Goal: Information Seeking & Learning: Find specific fact

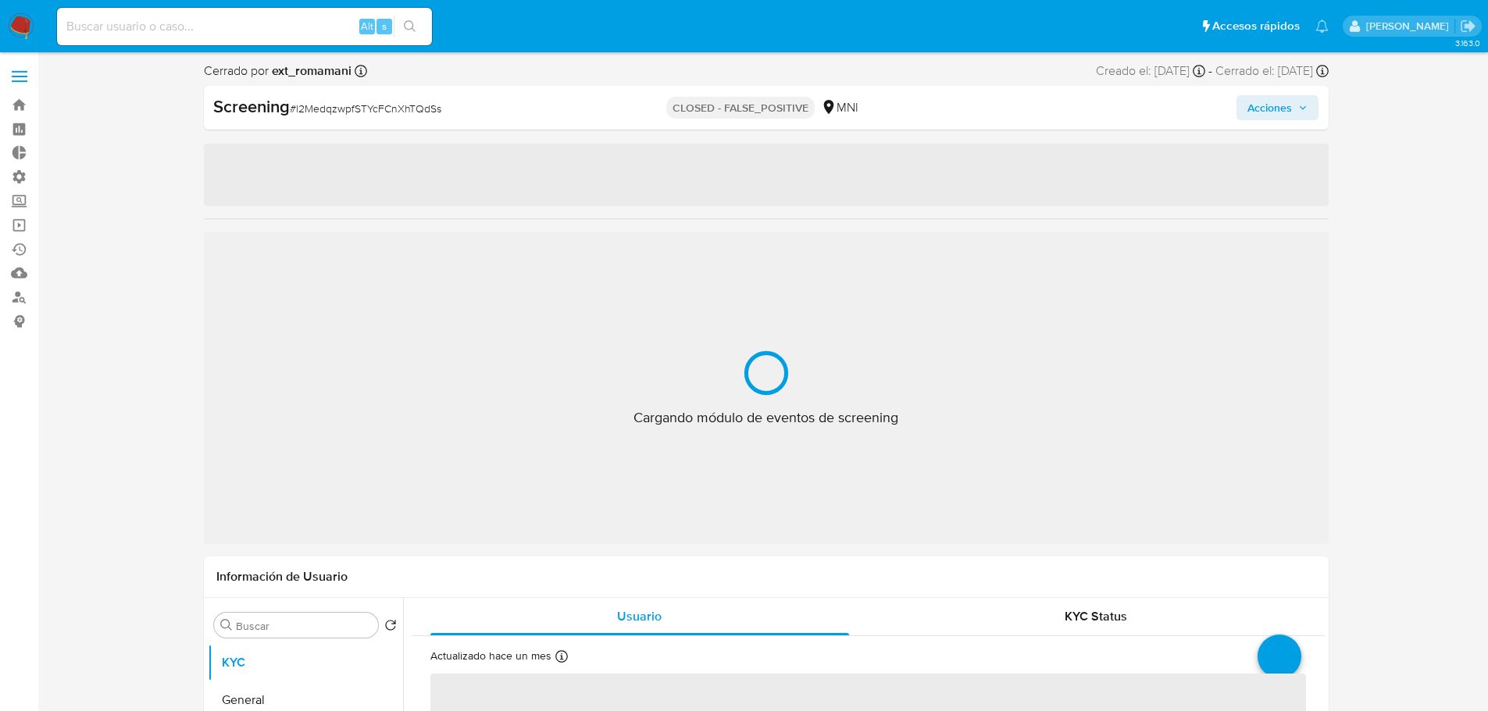
select select "10"
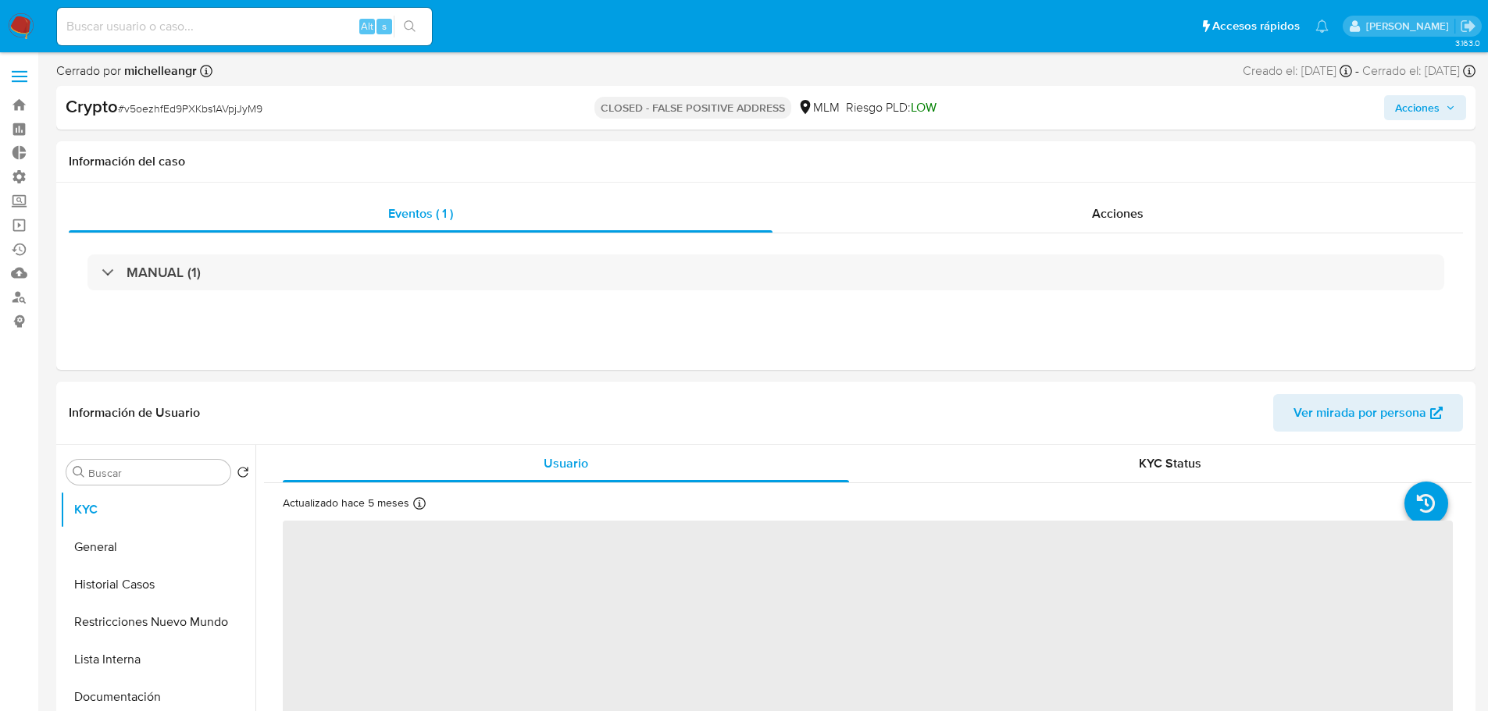
select select "10"
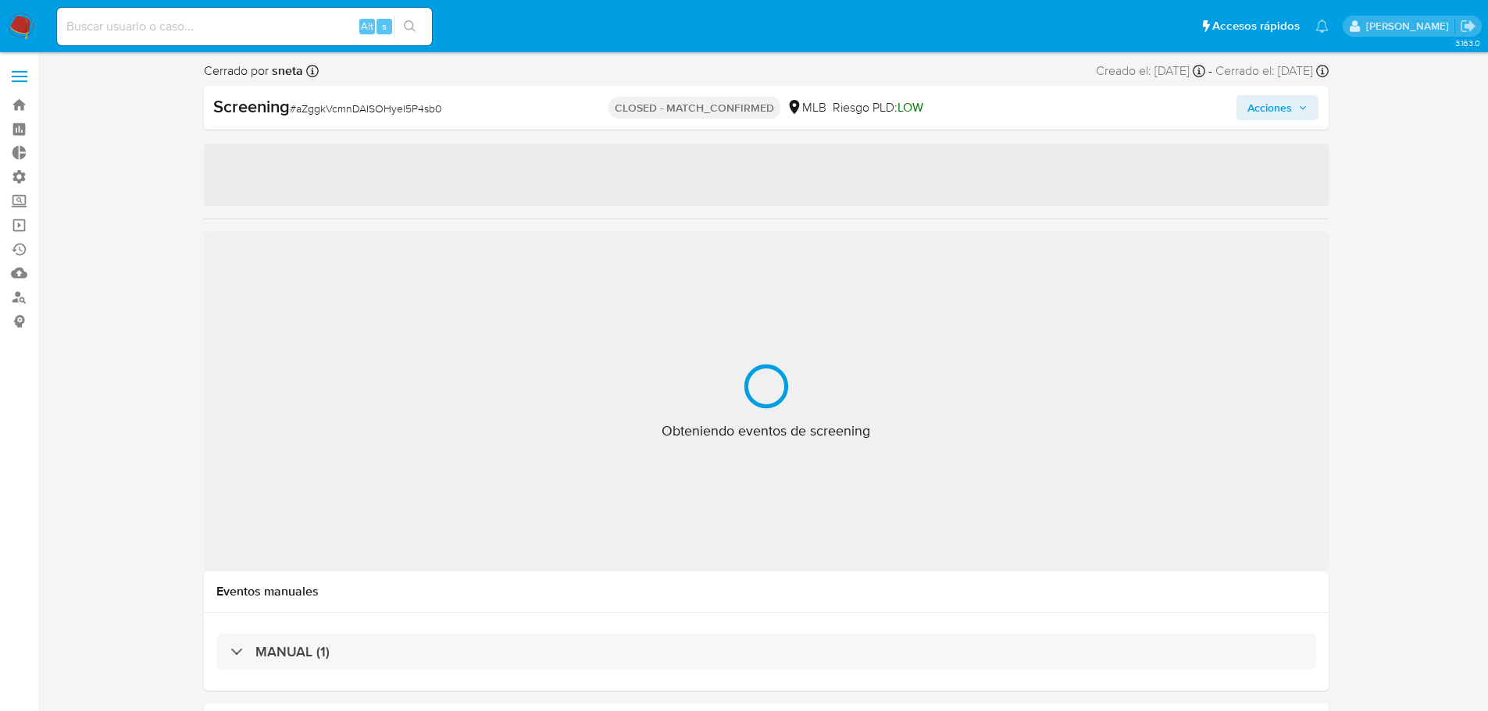
select select "10"
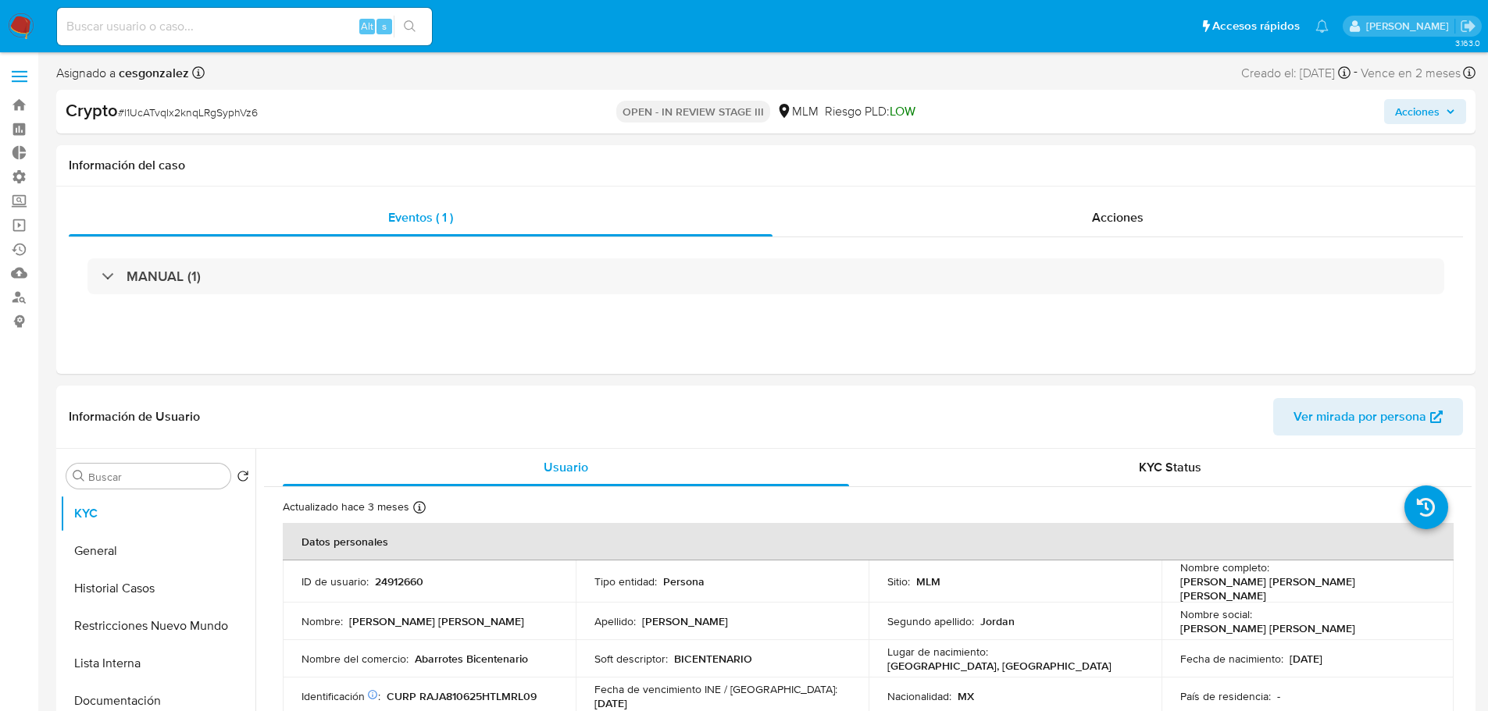
select select "10"
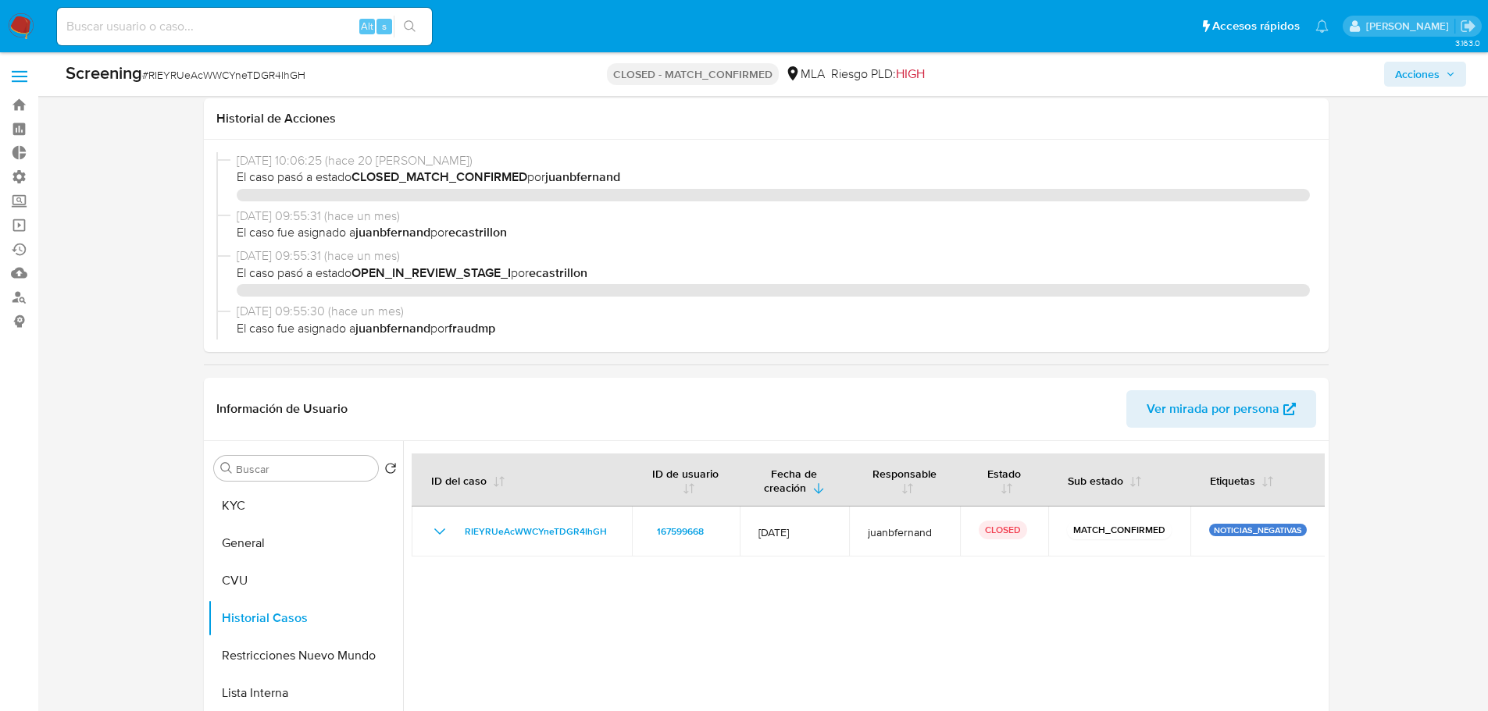
select select "10"
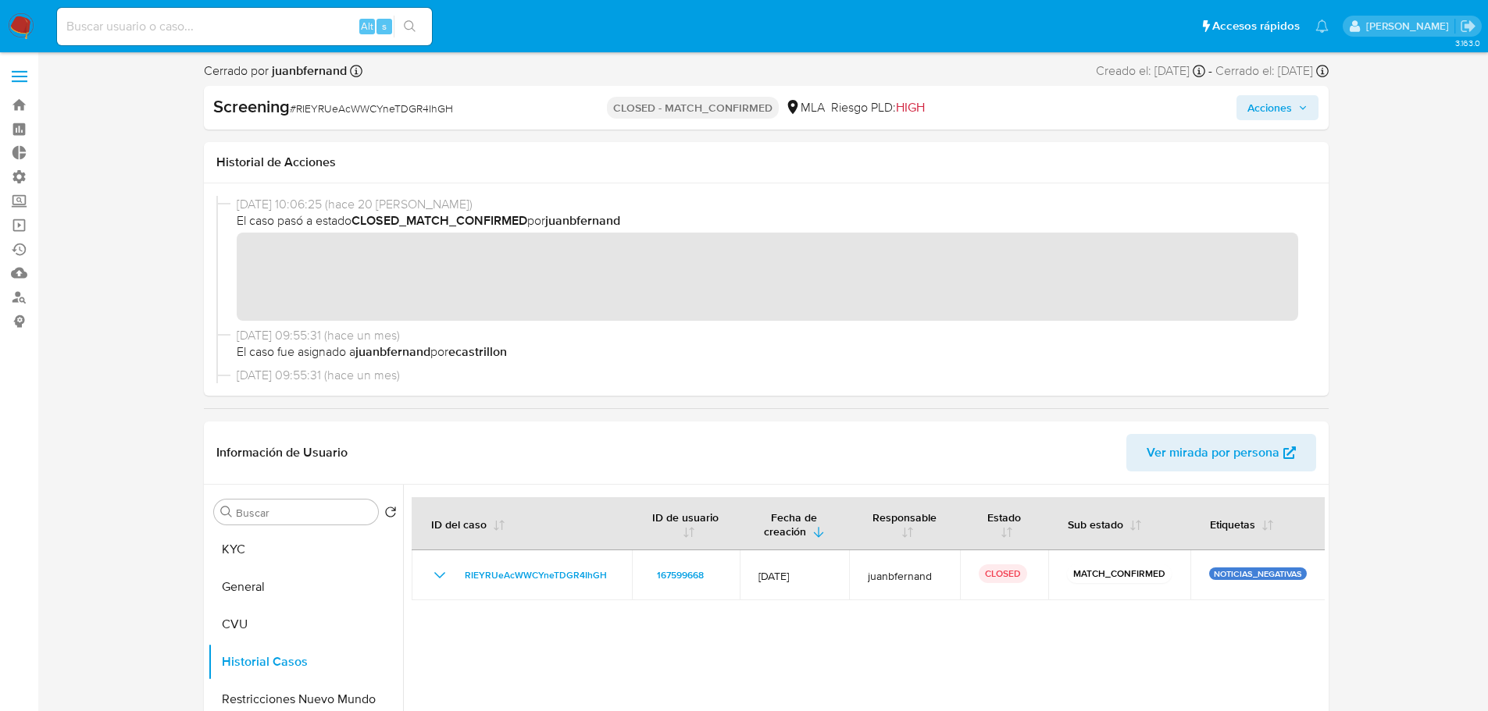
click at [20, 79] on label at bounding box center [19, 76] width 39 height 33
click at [0, 0] on input "checkbox" at bounding box center [0, 0] width 0 height 0
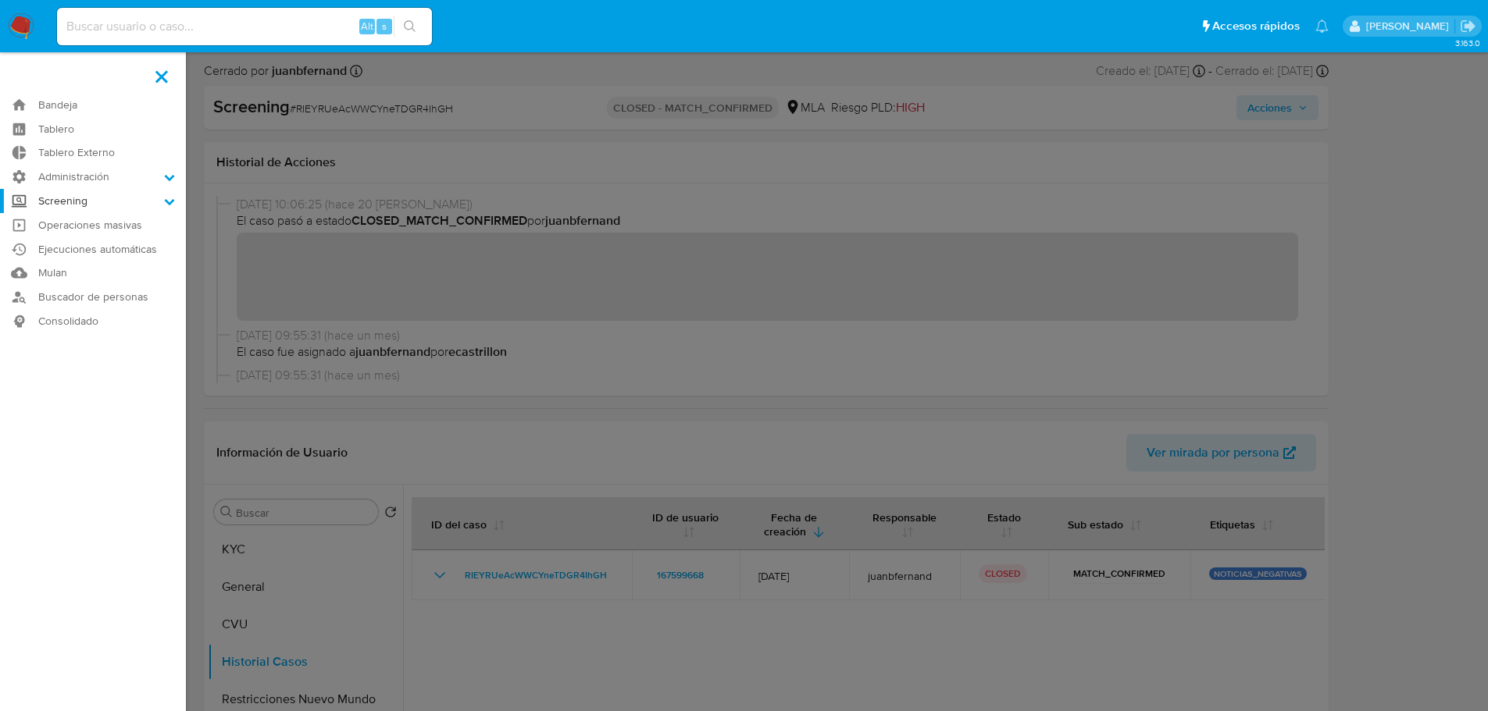
click at [82, 195] on label "Screening" at bounding box center [93, 201] width 186 height 24
click at [0, 0] on input "Screening" at bounding box center [0, 0] width 0 height 0
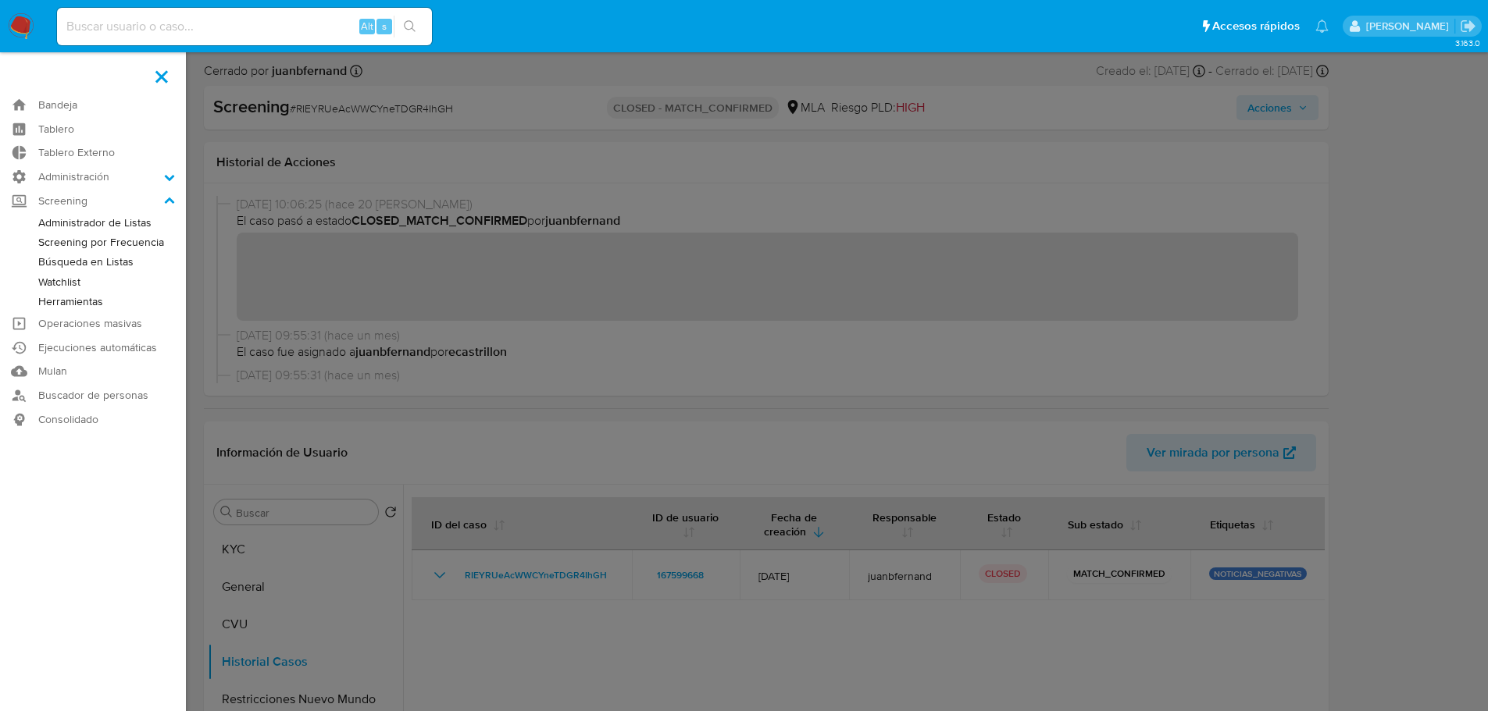
click at [100, 264] on link "Búsqueda en Listas" at bounding box center [93, 262] width 186 height 20
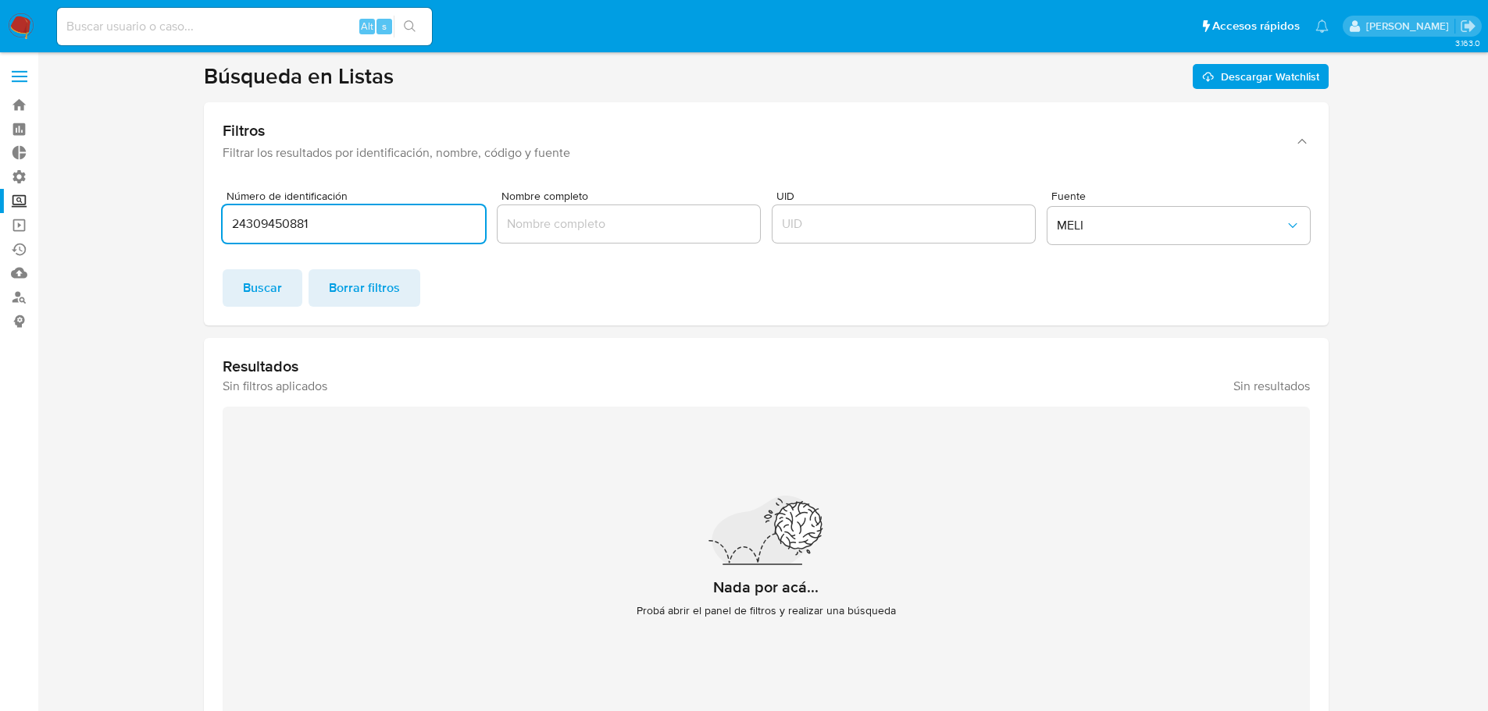
drag, startPoint x: 291, startPoint y: 213, endPoint x: 210, endPoint y: 206, distance: 81.5
click at [210, 206] on div "Número de identificación 24309450881 Nombre completo UID Fuente MELI Buscar Bor…" at bounding box center [766, 252] width 1124 height 148
click at [269, 300] on span "Buscar" at bounding box center [262, 288] width 39 height 34
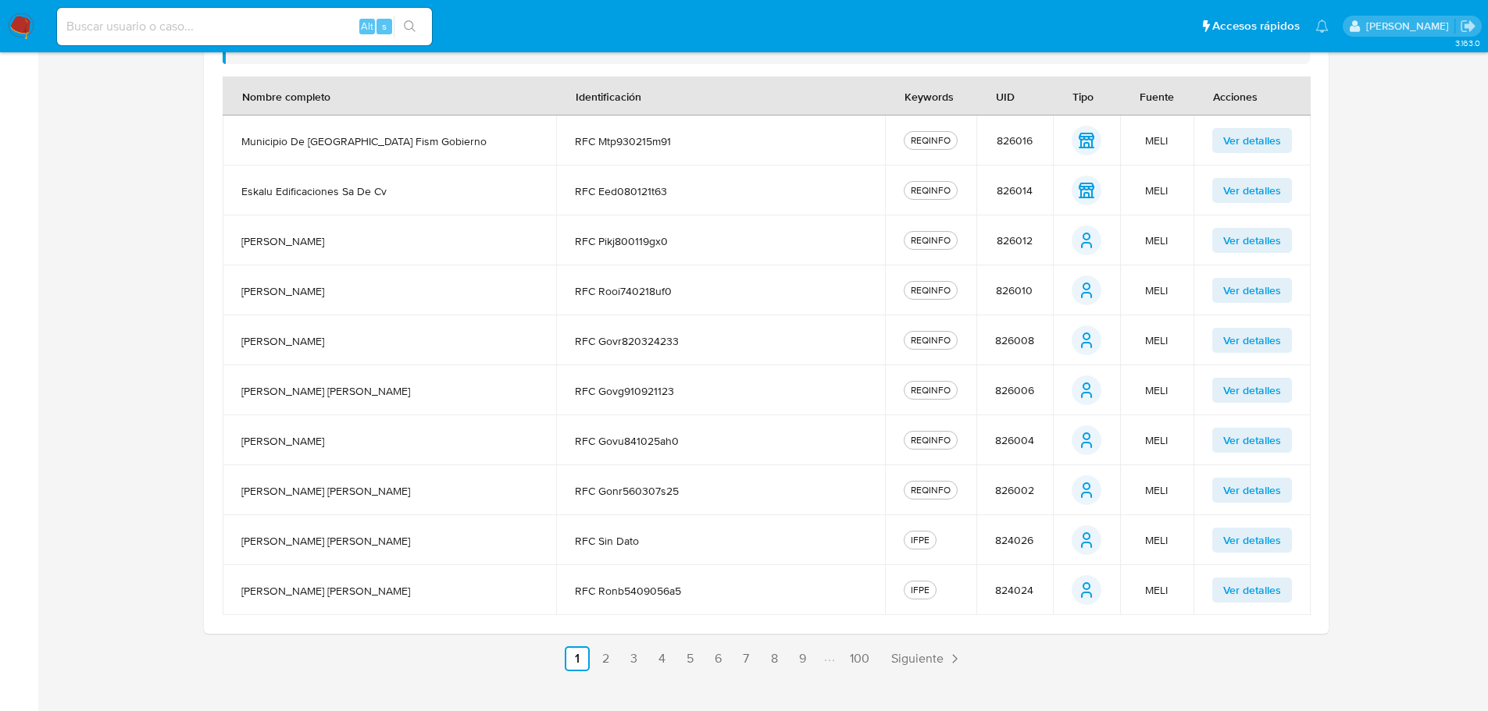
scroll to position [390, 0]
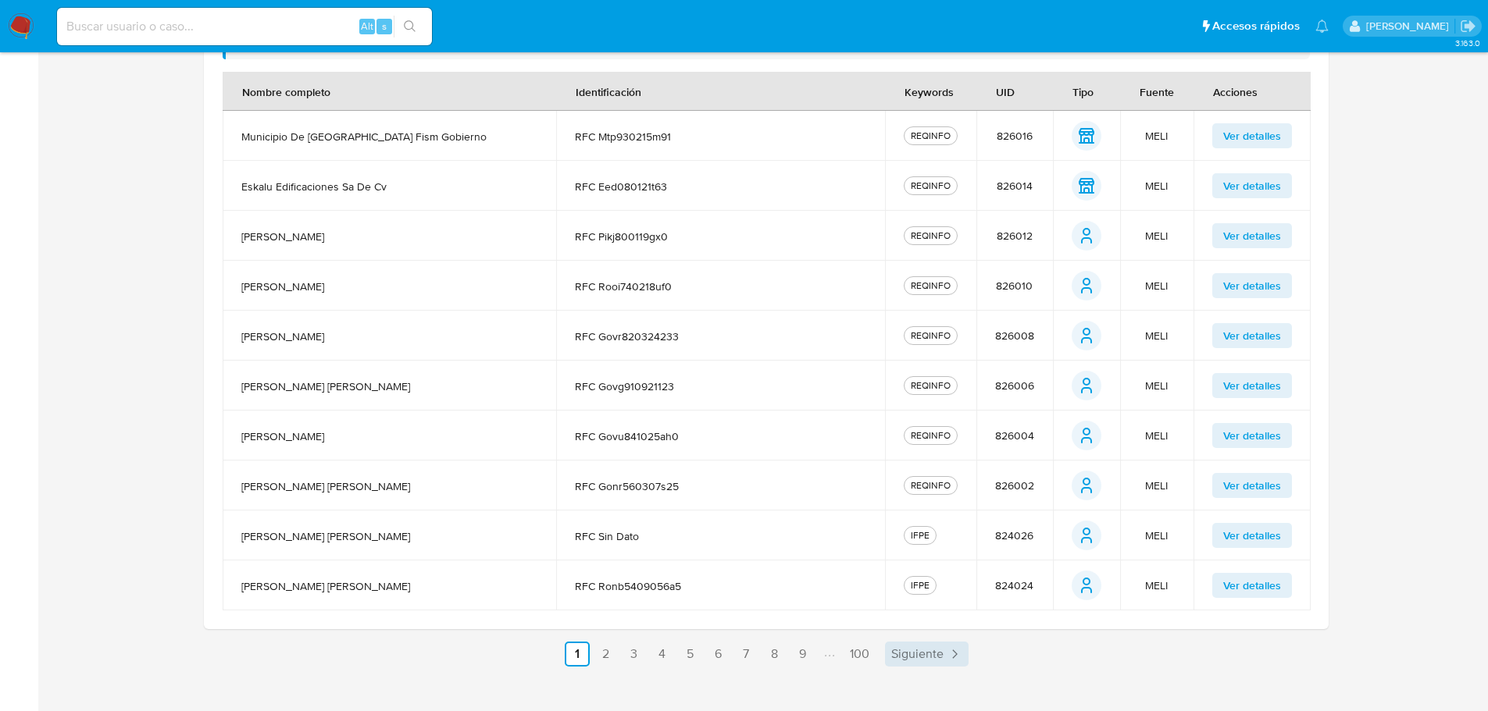
click at [931, 653] on span "Siguiente" at bounding box center [917, 654] width 52 height 12
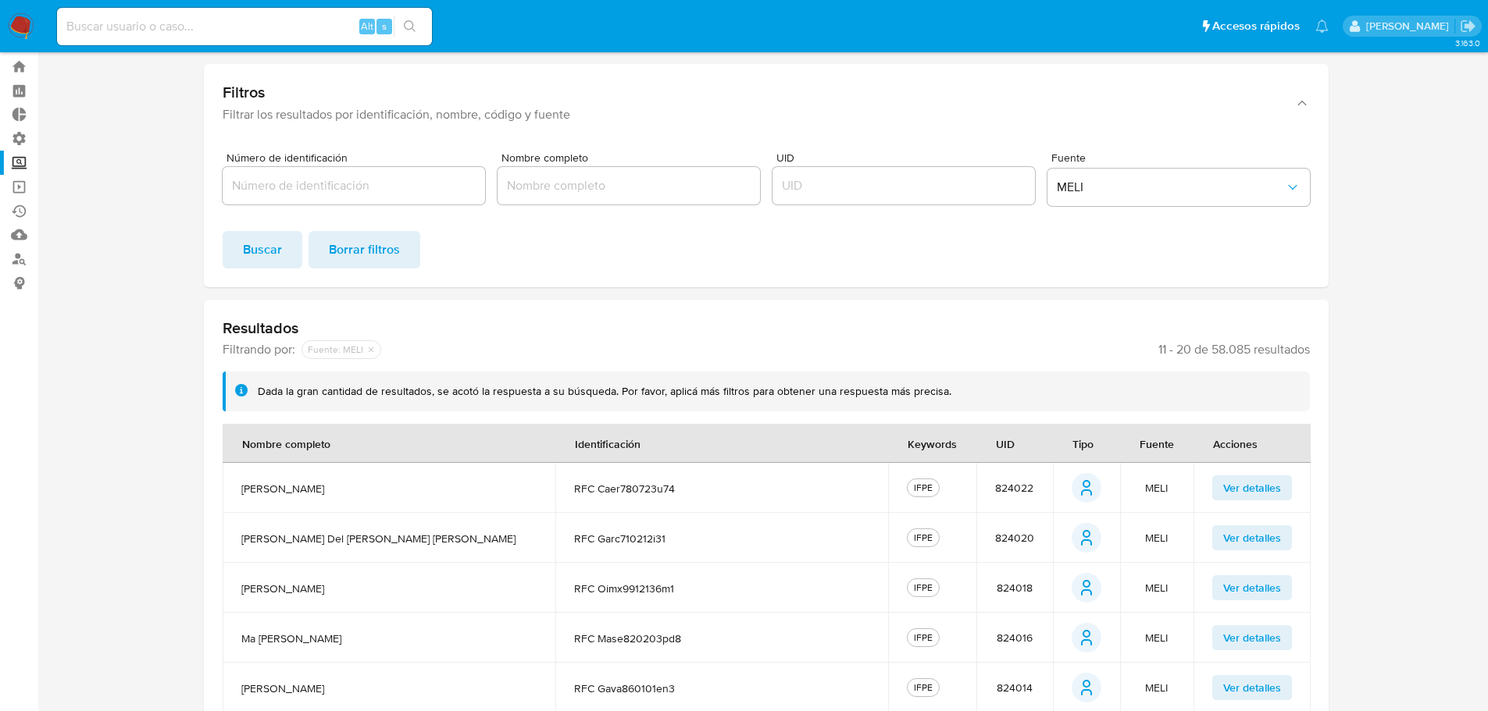
scroll to position [412, 0]
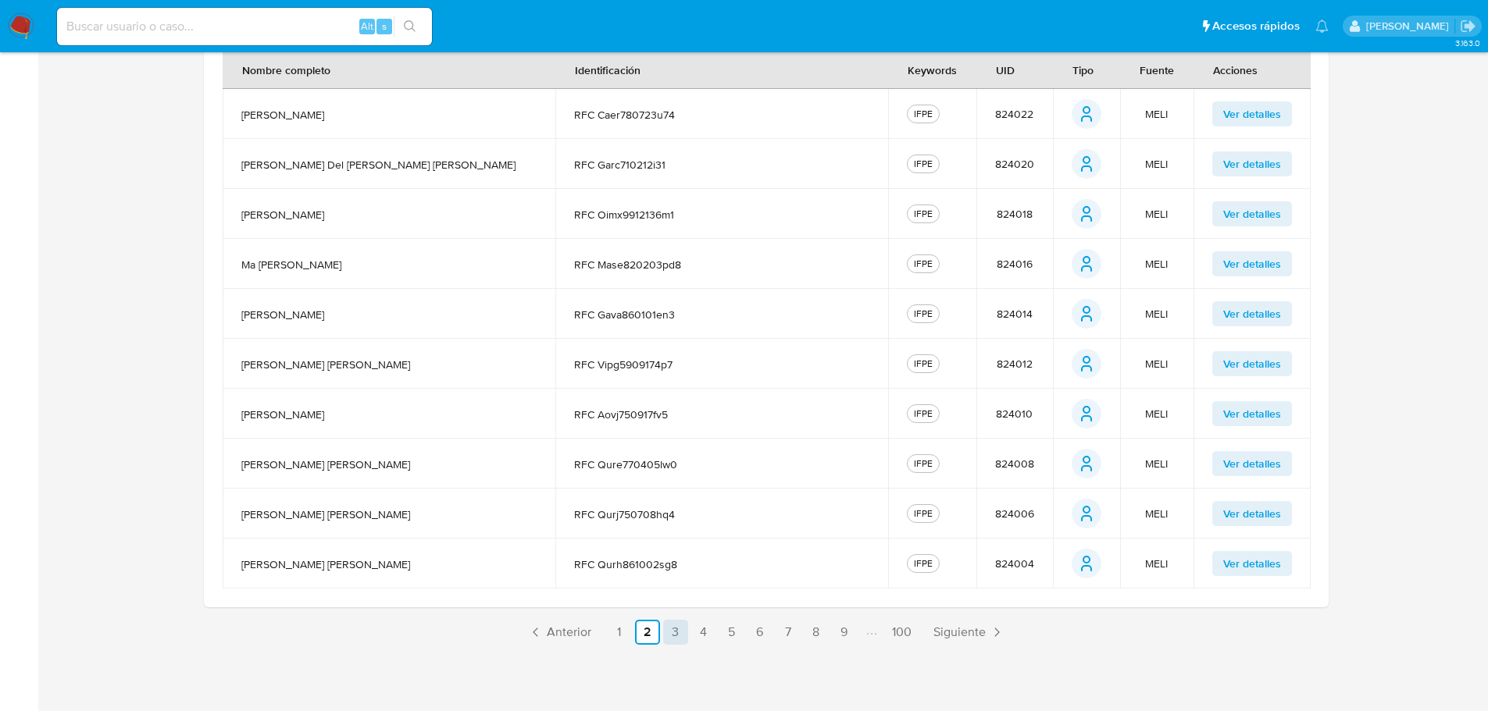
click at [680, 635] on link "3" at bounding box center [675, 632] width 25 height 25
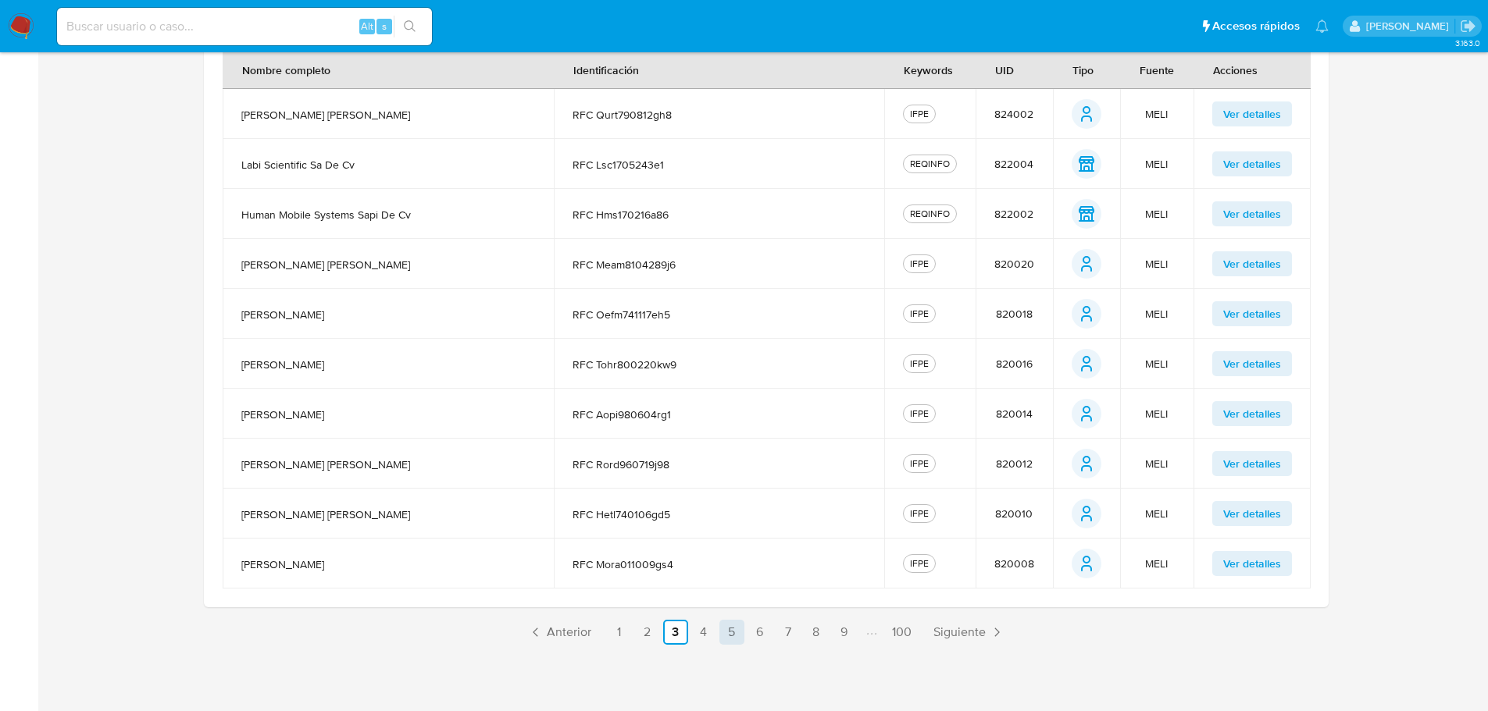
click at [733, 637] on link "5" at bounding box center [731, 632] width 25 height 25
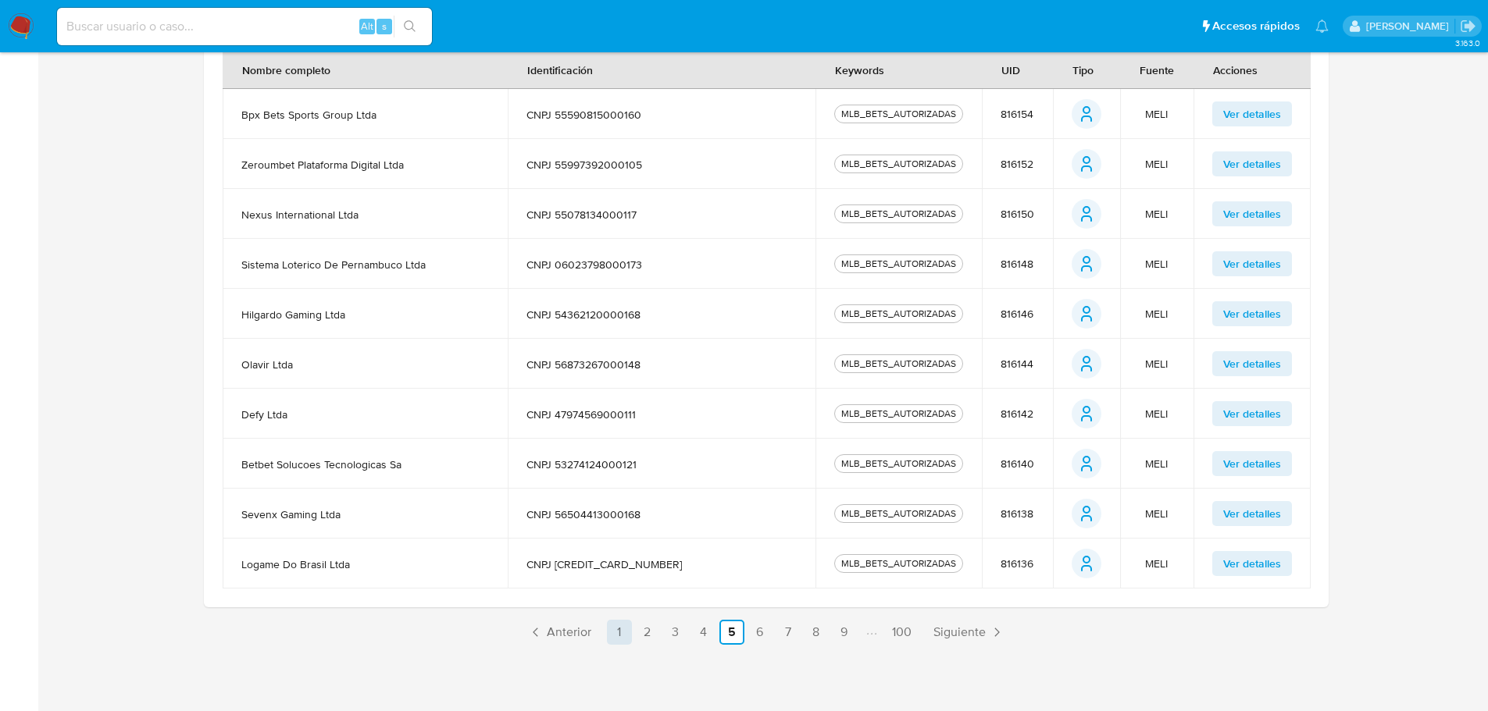
click at [615, 629] on link "1" at bounding box center [619, 632] width 25 height 25
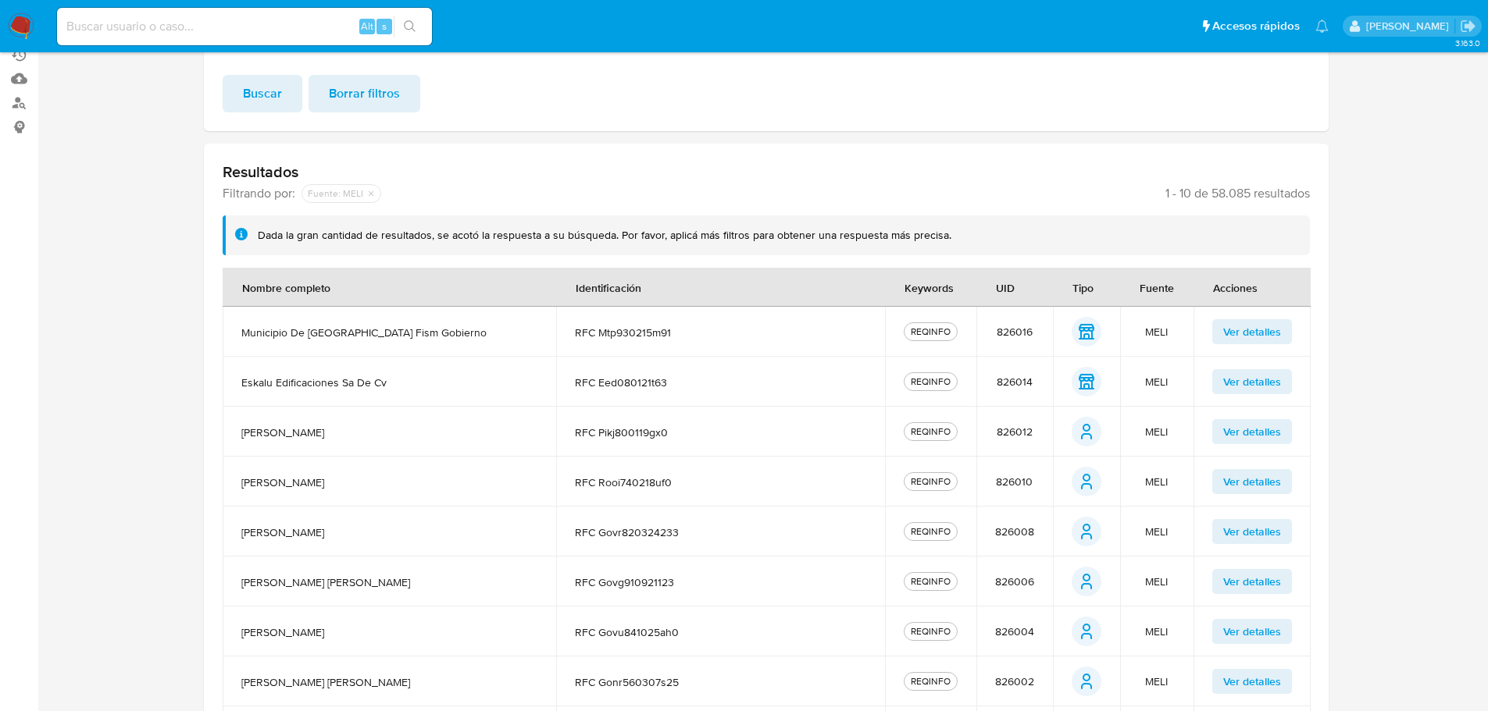
scroll to position [22, 0]
